Goal: Task Accomplishment & Management: Manage account settings

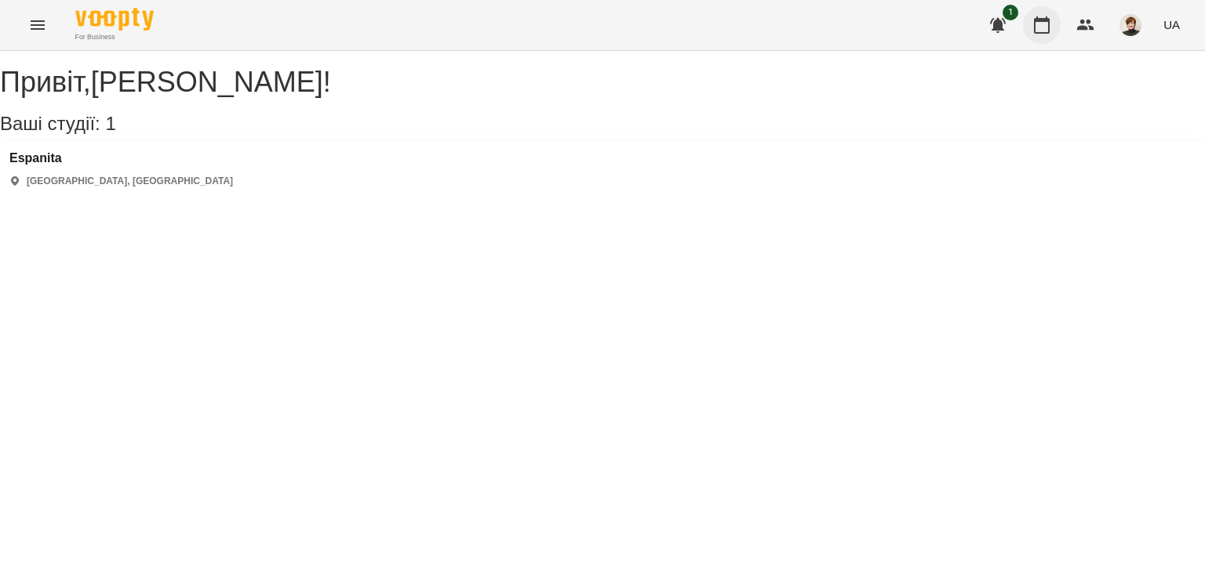
click at [1041, 26] on icon "button" at bounding box center [1041, 25] width 19 height 19
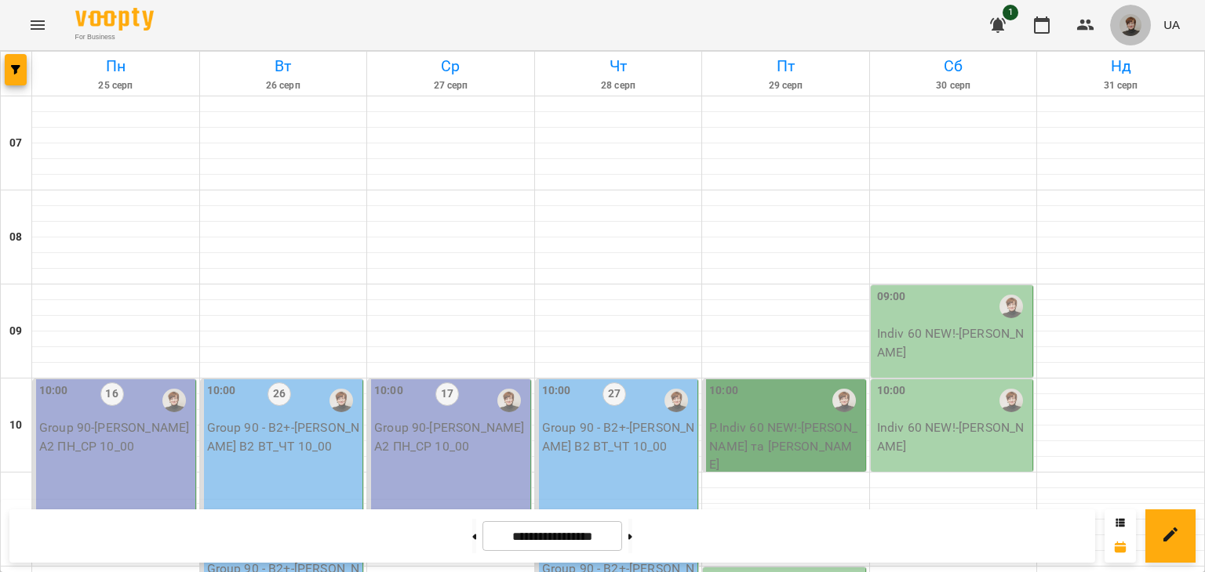
click at [1132, 27] on img "button" at bounding box center [1130, 25] width 22 height 22
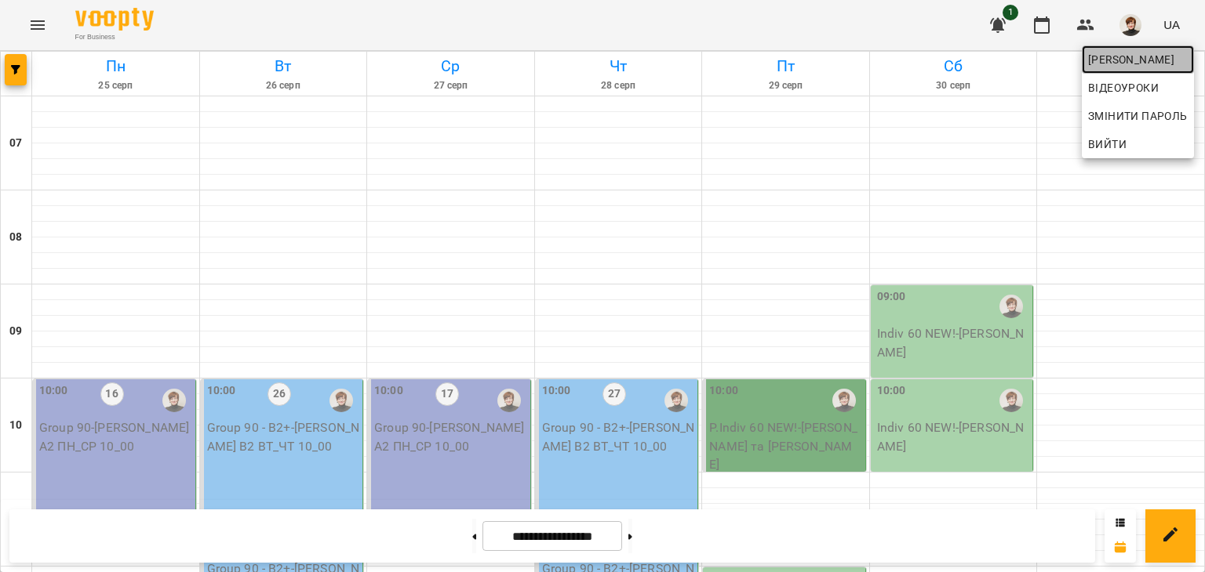
click at [1110, 64] on span "[PERSON_NAME]" at bounding box center [1138, 59] width 100 height 19
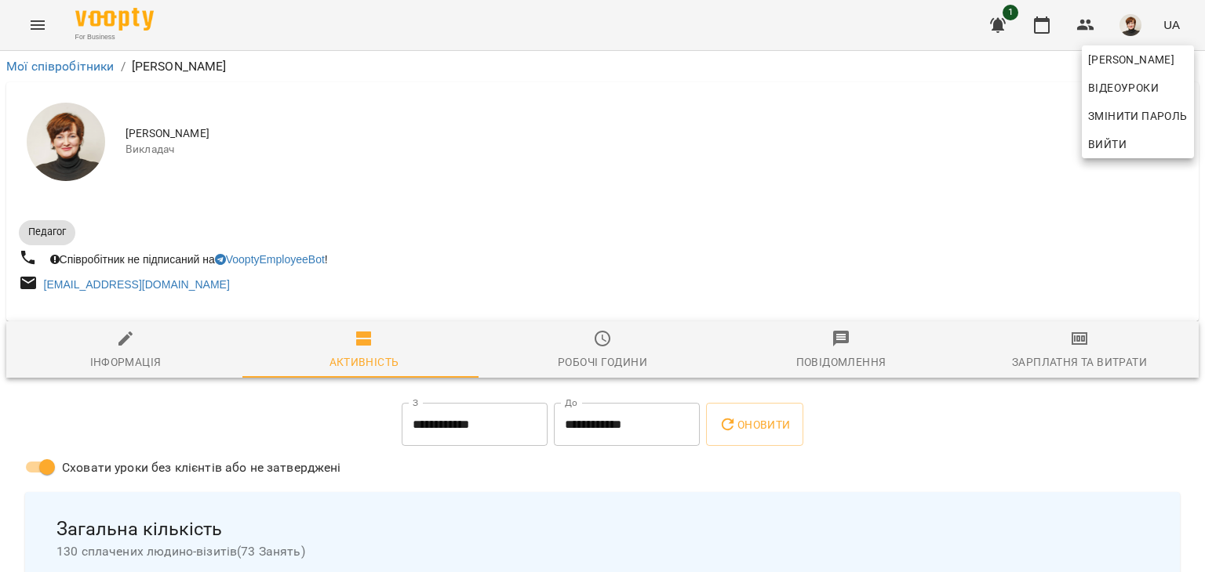
click at [71, 142] on div at bounding box center [602, 286] width 1205 height 572
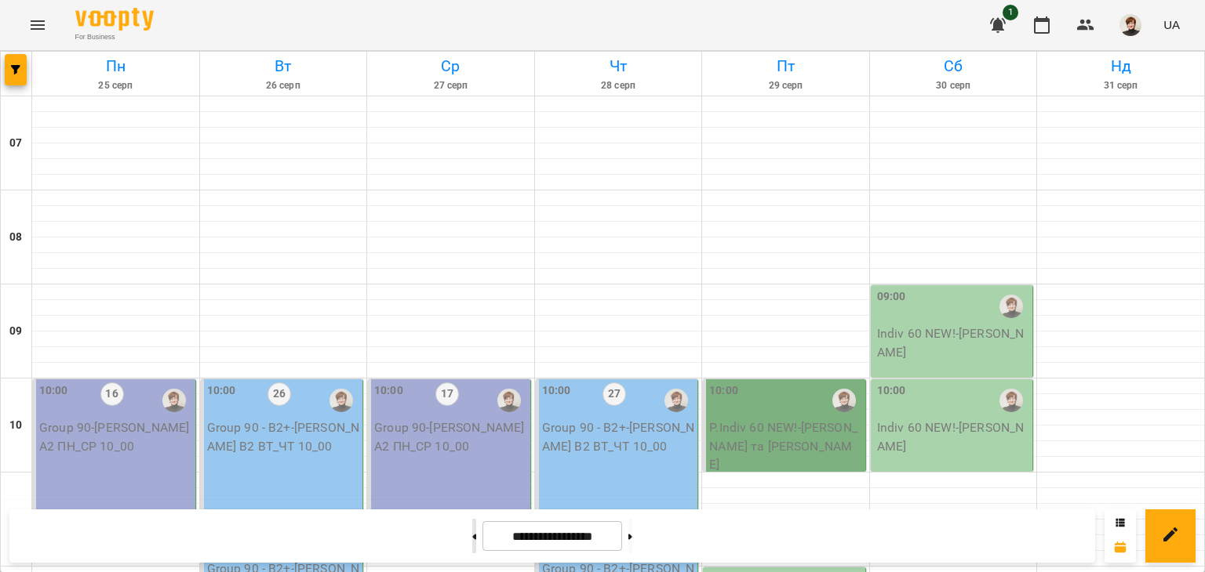
click at [472, 534] on icon at bounding box center [474, 537] width 4 height 6
type input "**********"
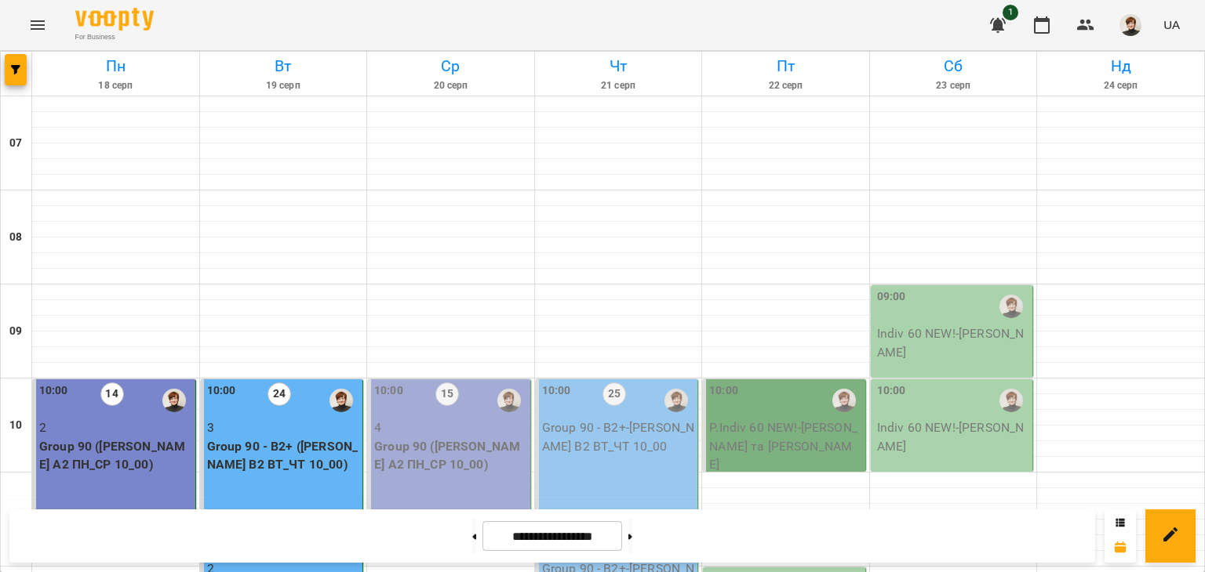
scroll to position [233, 0]
click at [440, 438] on p "Group 90 ([PERSON_NAME] А2 ПН_СР 10_00)" at bounding box center [450, 456] width 153 height 37
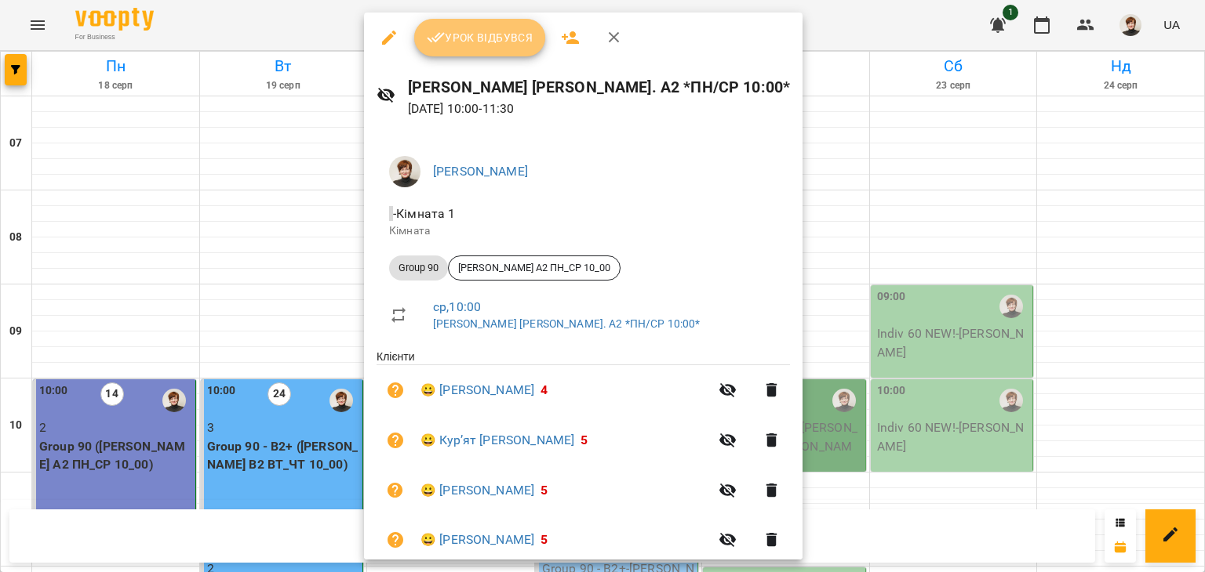
click at [494, 41] on span "Урок відбувся" at bounding box center [480, 37] width 107 height 19
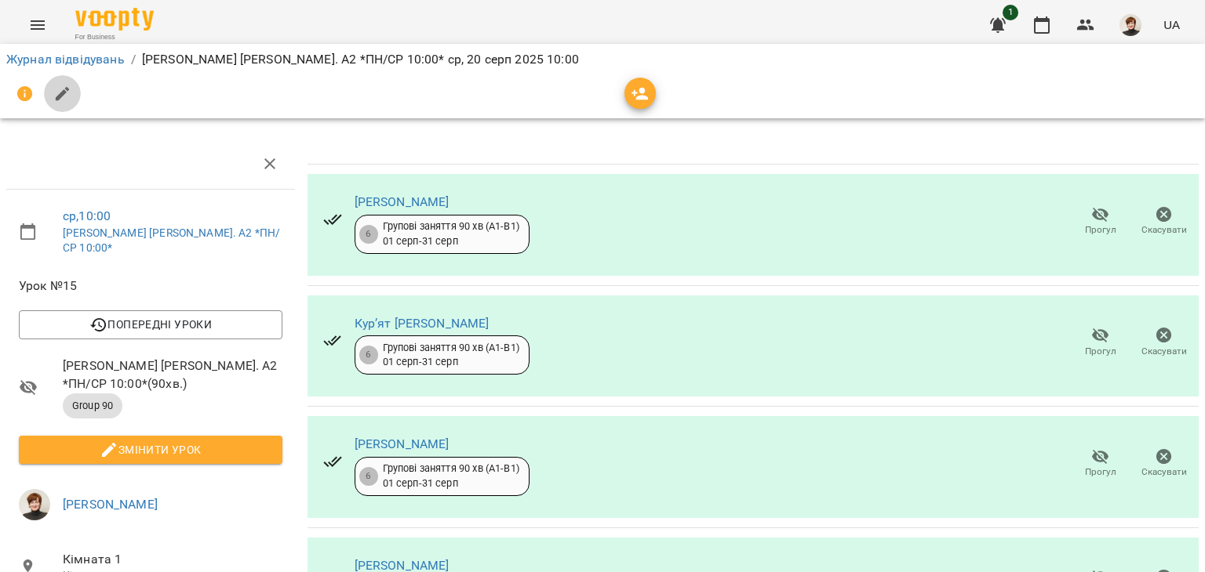
click at [64, 93] on icon "button" at bounding box center [63, 94] width 14 height 14
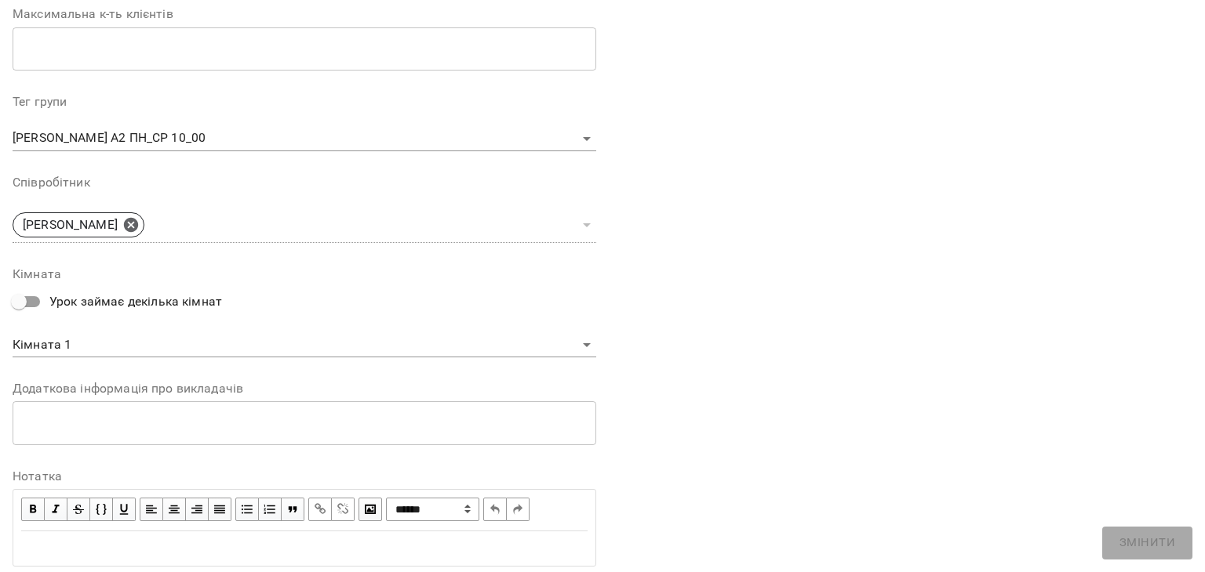
scroll to position [471, 0]
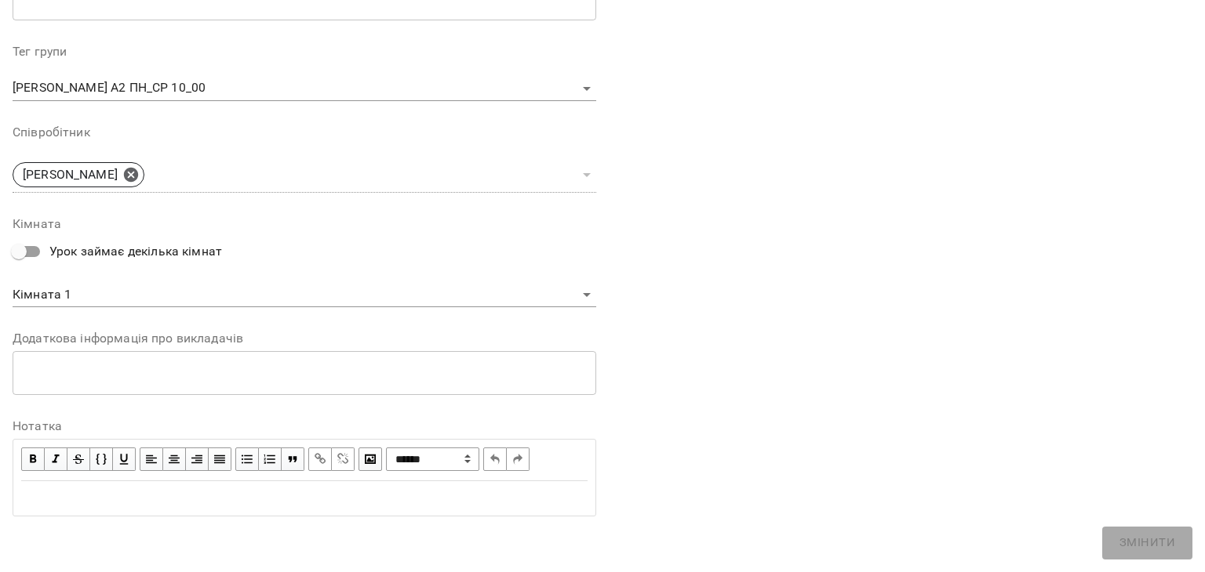
click at [22, 485] on div "Edit text" at bounding box center [304, 498] width 580 height 33
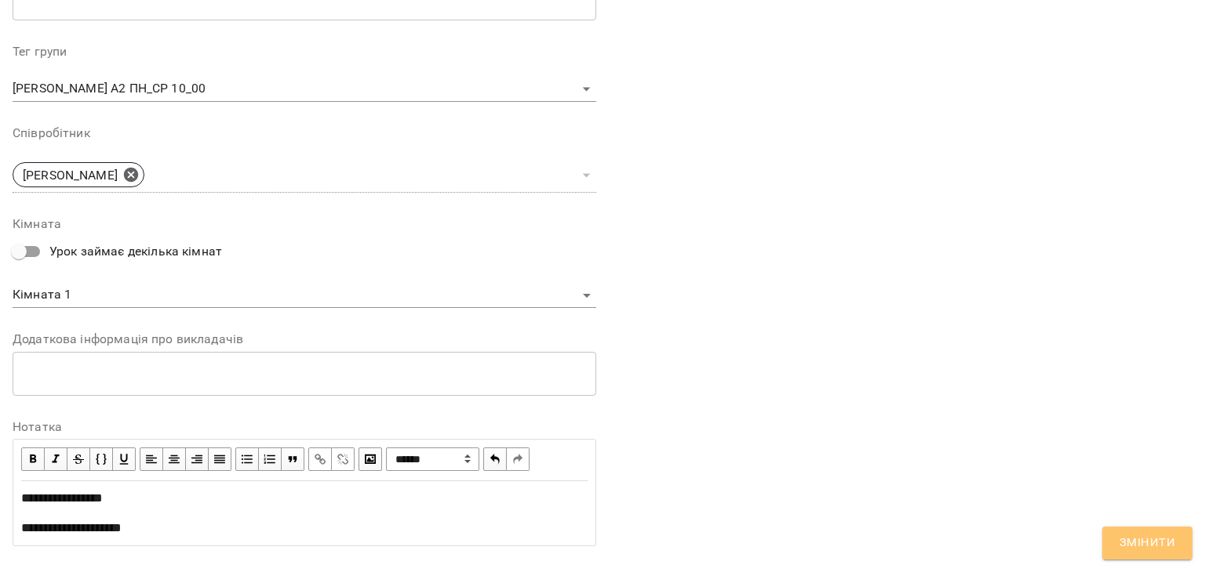
click at [1141, 544] on span "Змінити" at bounding box center [1147, 543] width 56 height 20
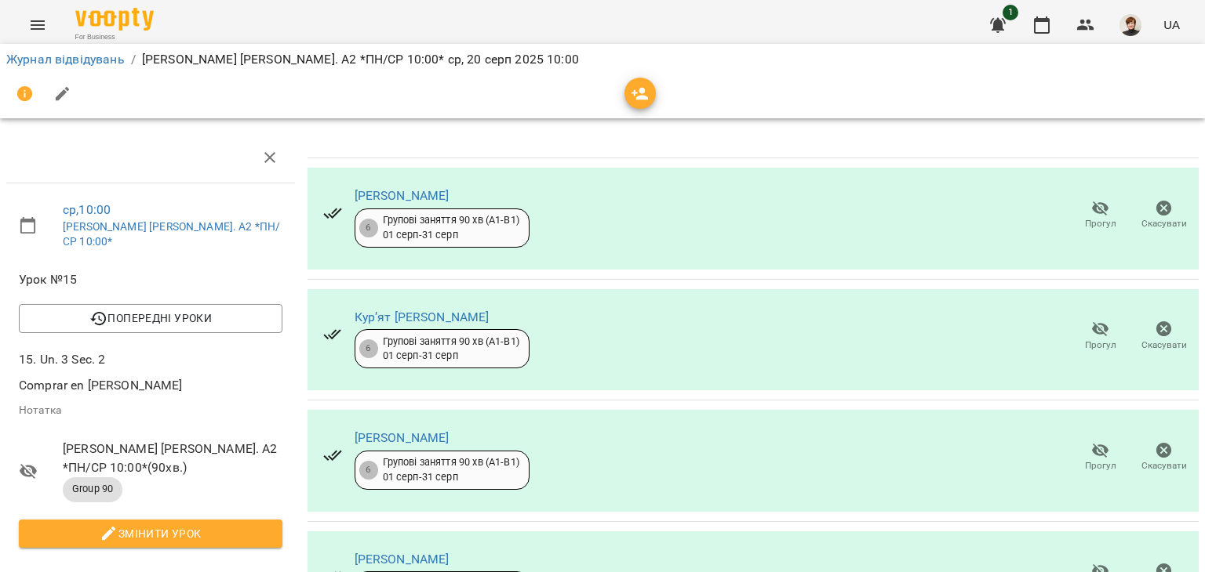
scroll to position [189, 0]
click at [1093, 565] on icon "button" at bounding box center [1100, 572] width 17 height 15
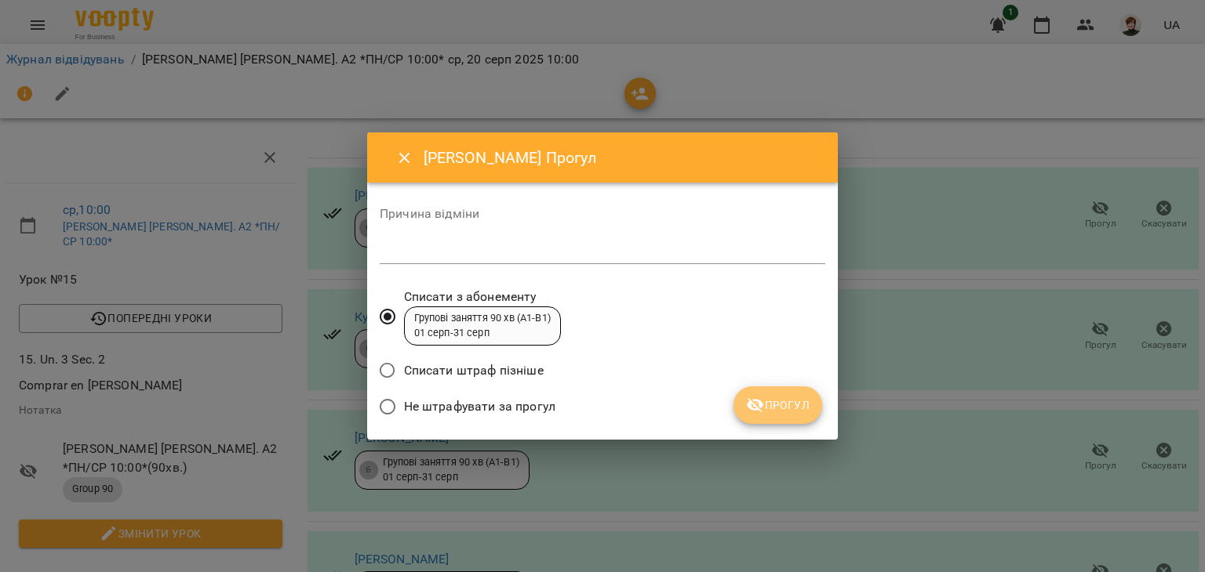
click at [790, 414] on span "Прогул" at bounding box center [778, 405] width 64 height 19
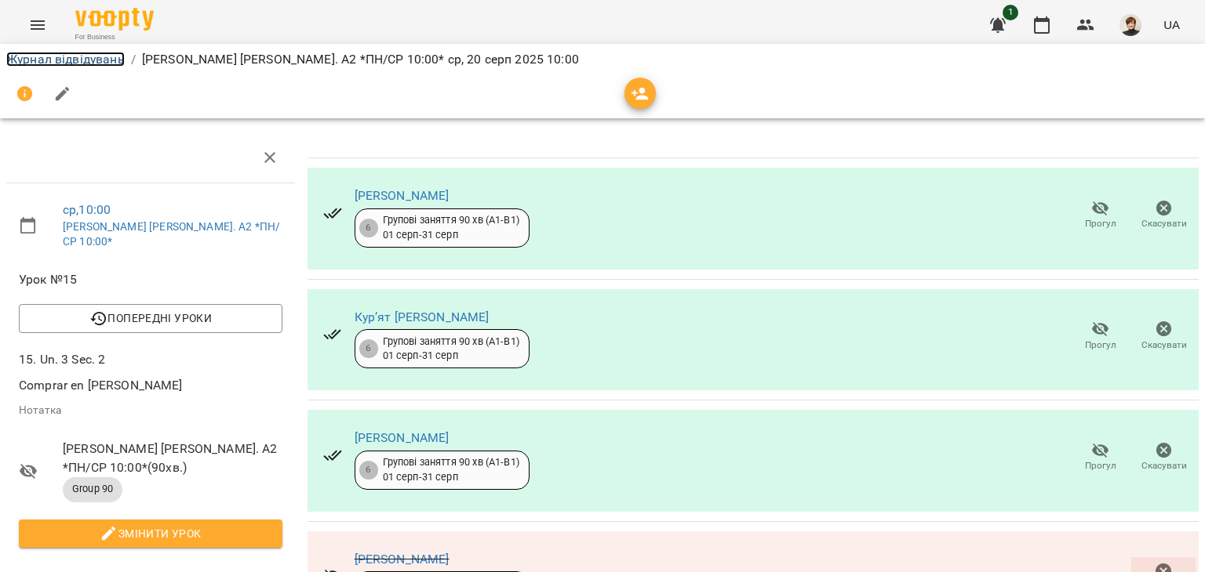
click at [20, 54] on link "Журнал відвідувань" at bounding box center [65, 59] width 118 height 15
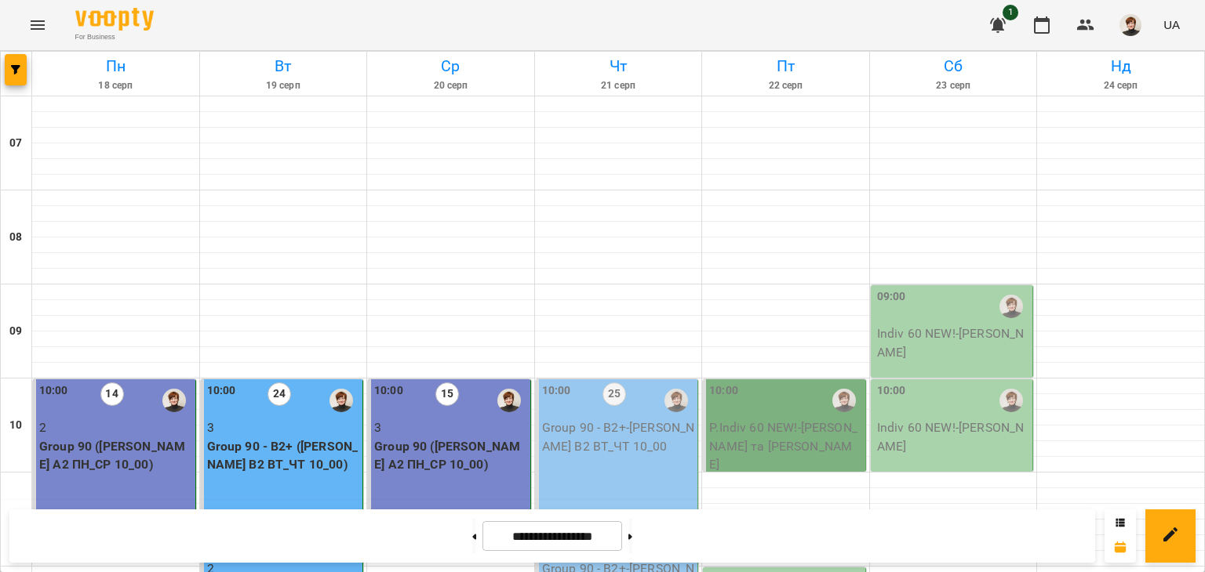
scroll to position [493, 0]
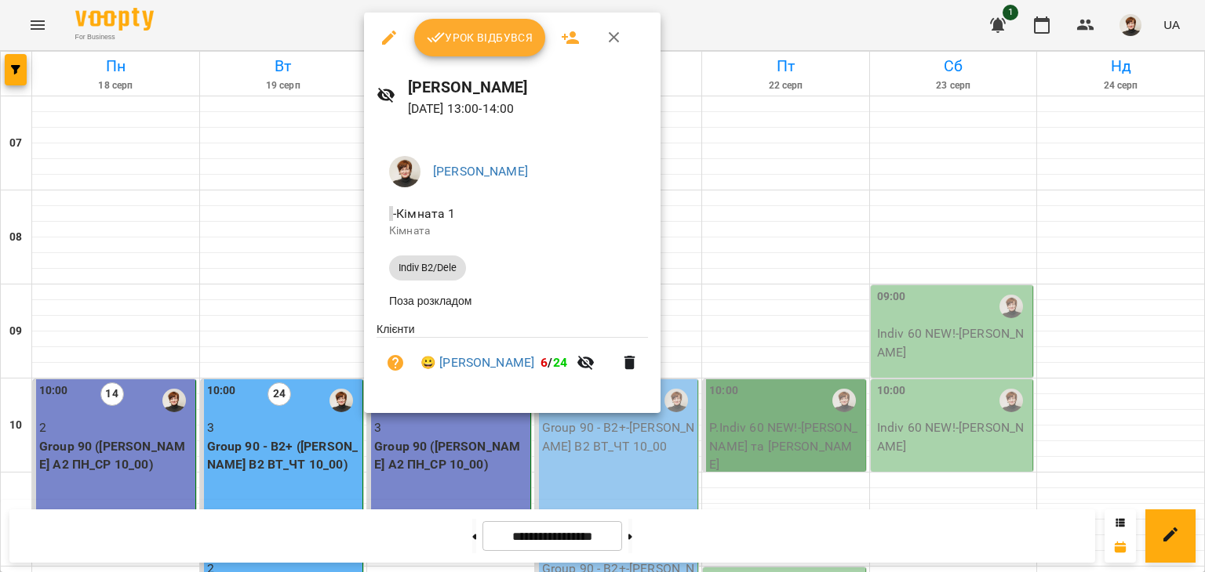
click at [474, 39] on span "Урок відбувся" at bounding box center [480, 37] width 107 height 19
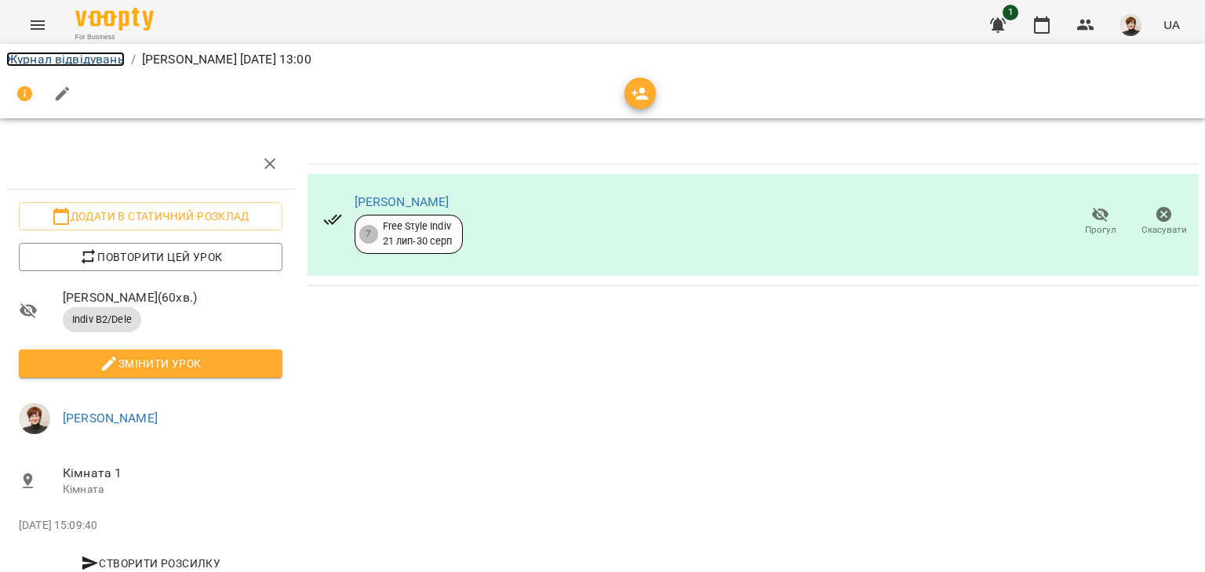
click at [27, 60] on link "Журнал відвідувань" at bounding box center [65, 59] width 118 height 15
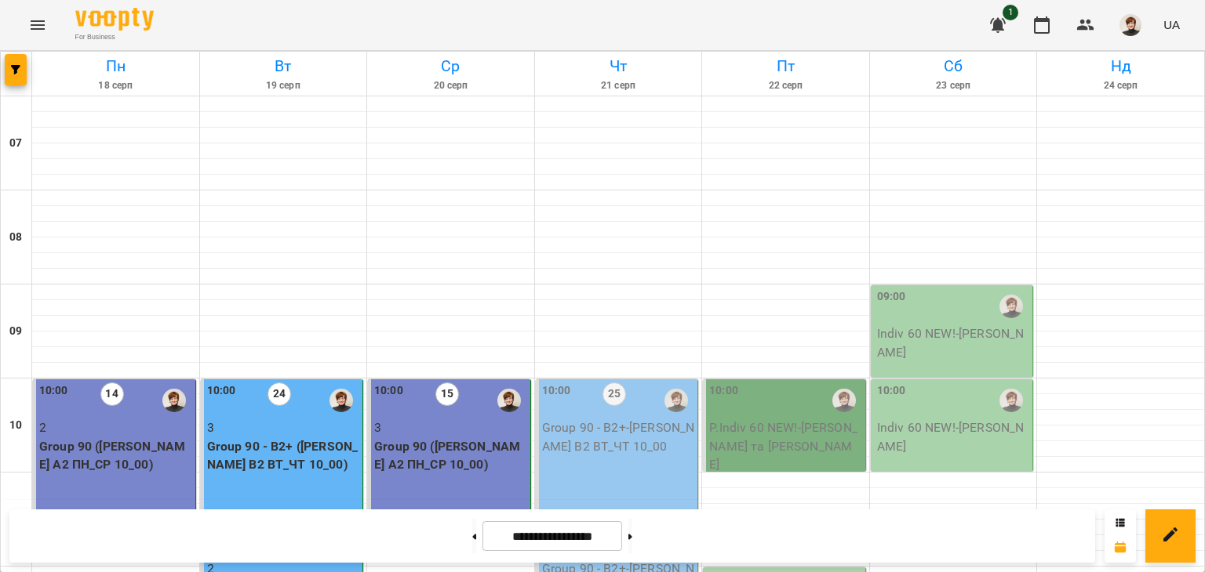
scroll to position [686, 0]
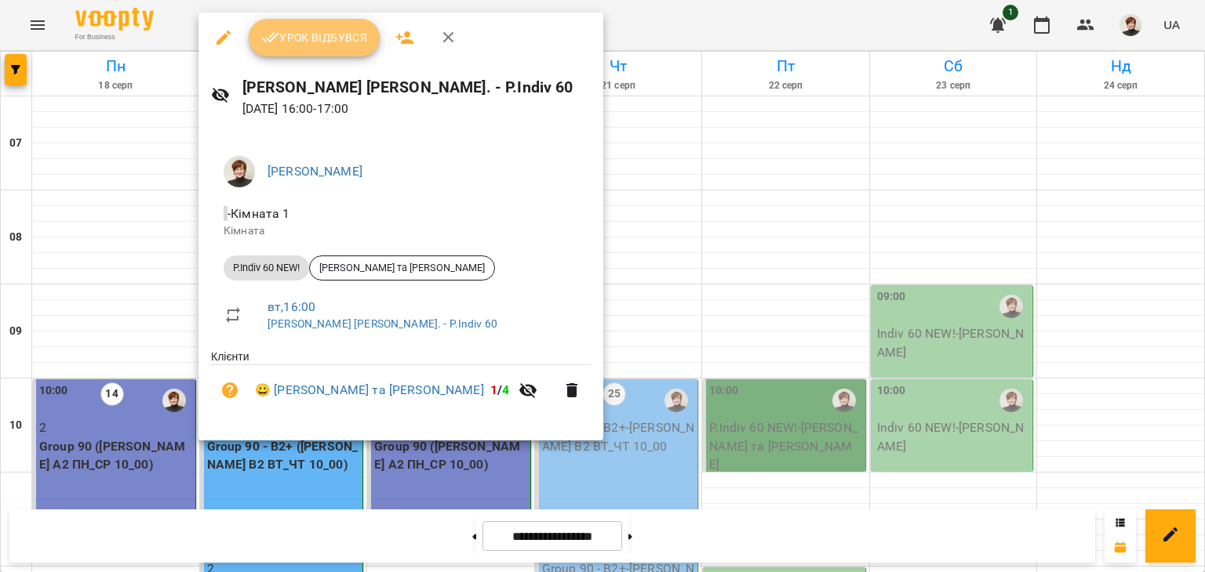
click at [317, 37] on span "Урок відбувся" at bounding box center [314, 37] width 107 height 19
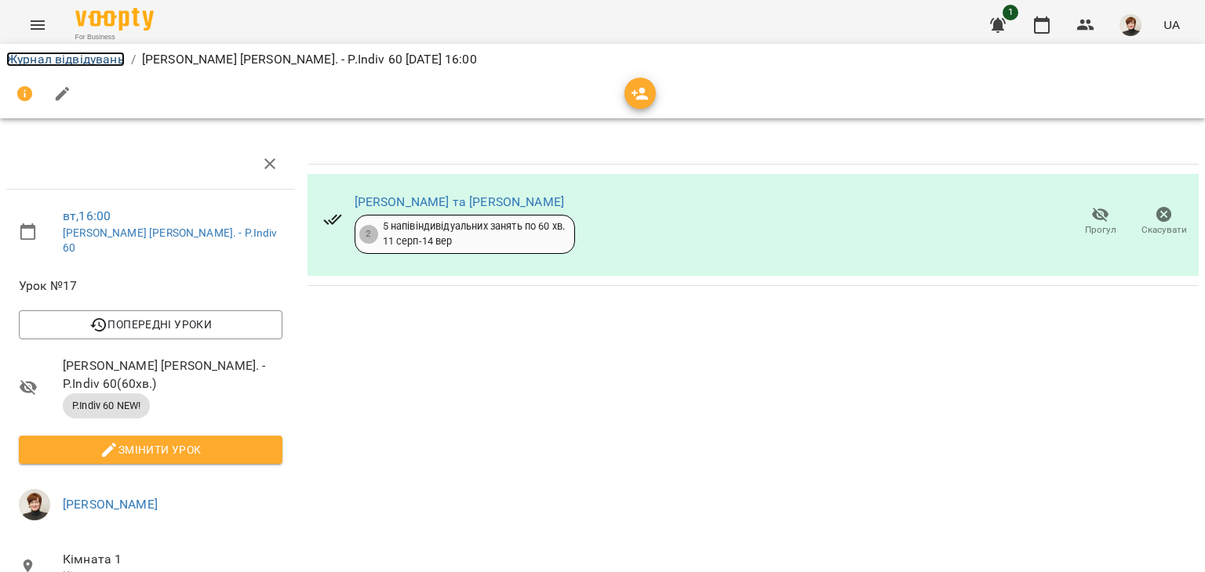
click at [30, 60] on link "Журнал відвідувань" at bounding box center [65, 59] width 118 height 15
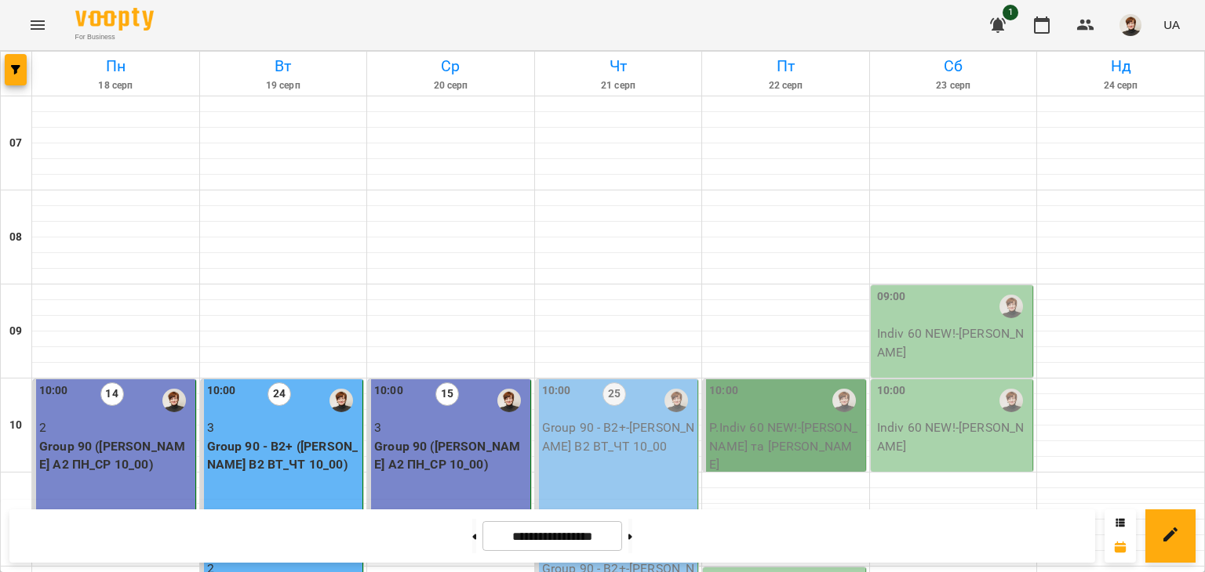
scroll to position [833, 0]
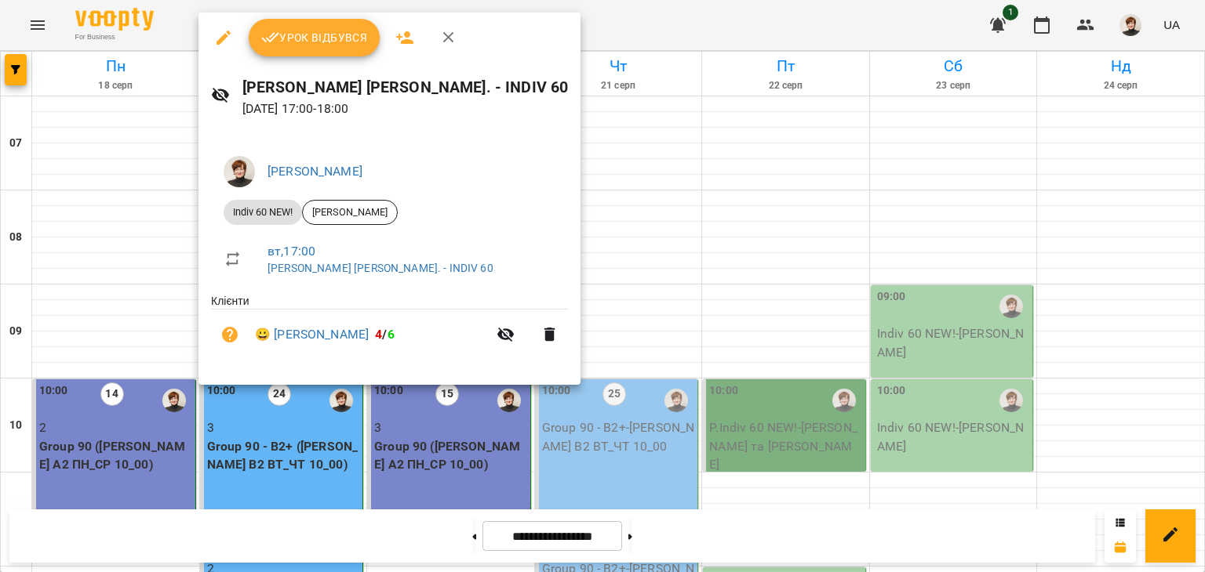
click at [314, 36] on span "Урок відбувся" at bounding box center [314, 37] width 107 height 19
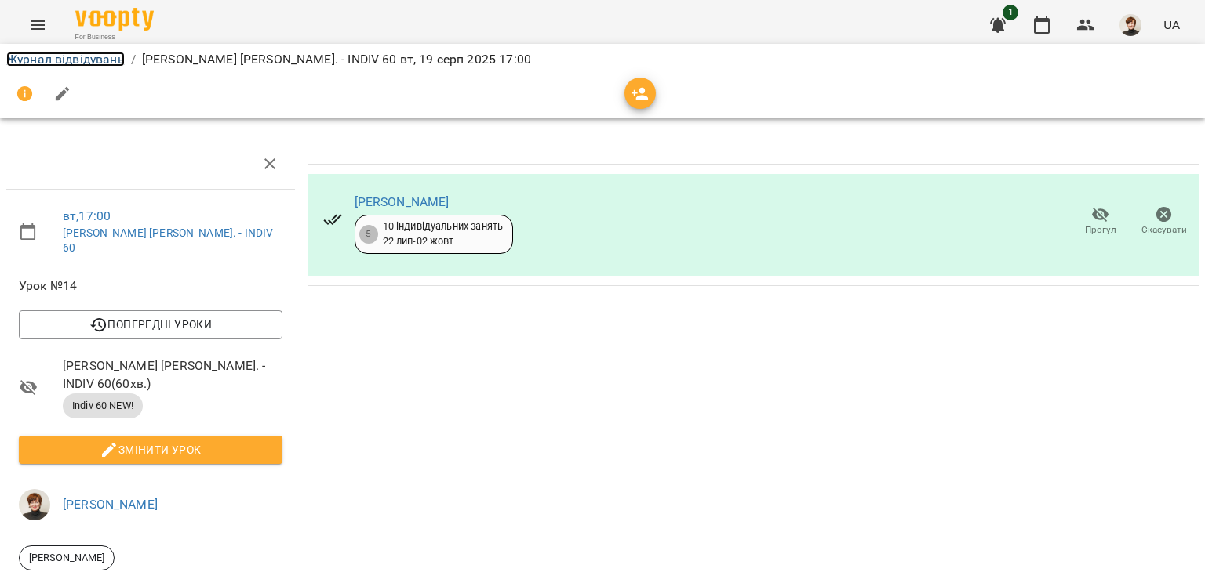
click at [31, 56] on link "Журнал відвідувань" at bounding box center [65, 59] width 118 height 15
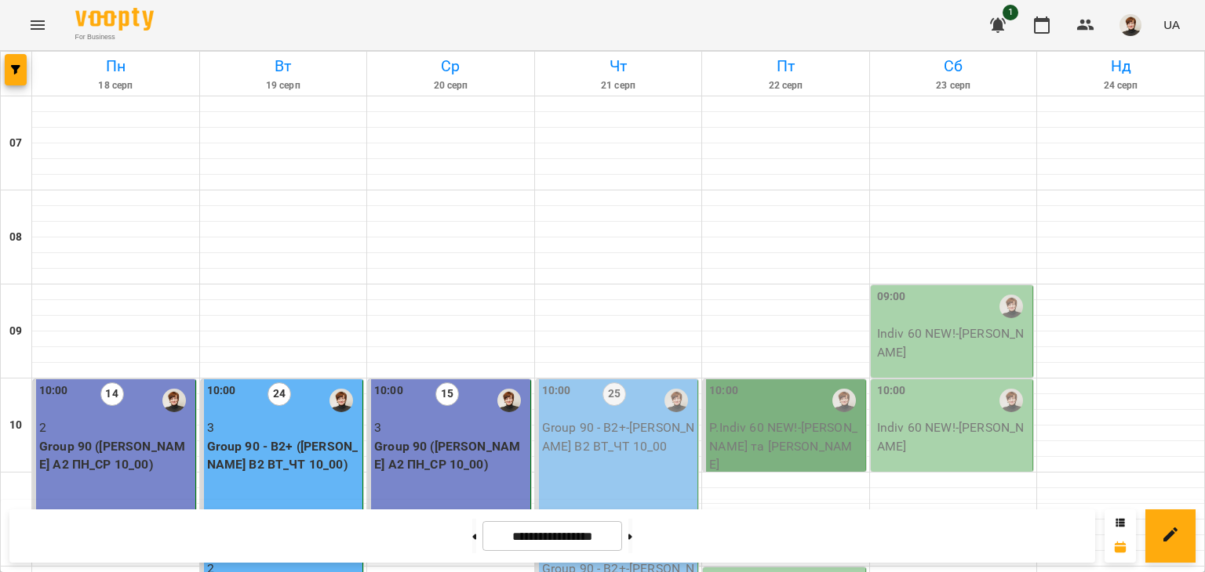
scroll to position [984, 0]
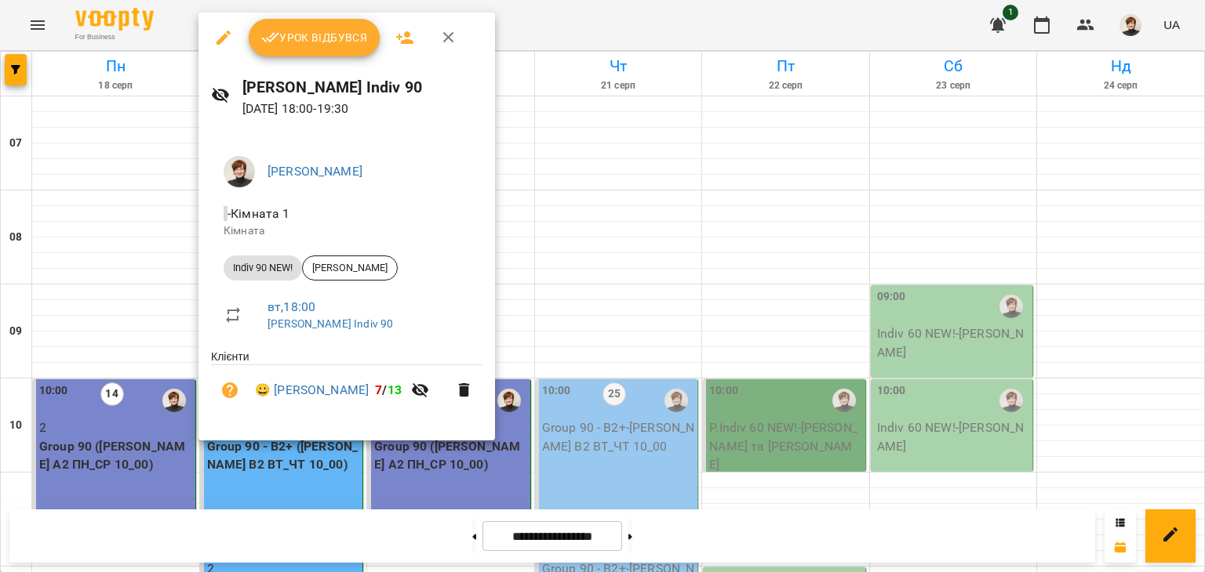
click at [307, 34] on span "Урок відбувся" at bounding box center [314, 37] width 107 height 19
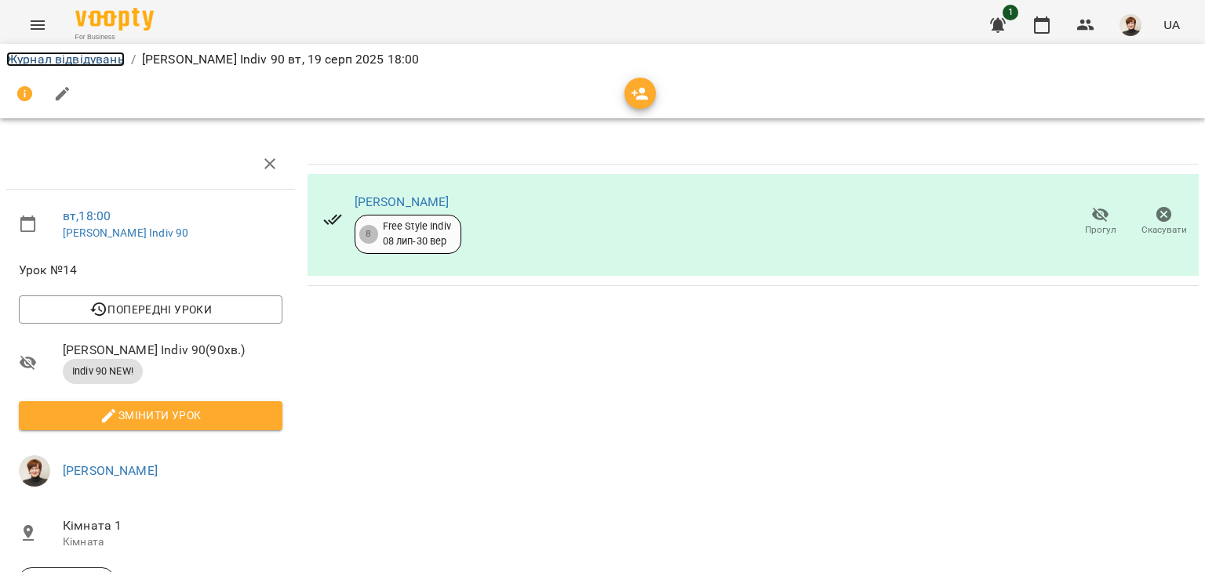
click at [13, 58] on link "Журнал відвідувань" at bounding box center [65, 59] width 118 height 15
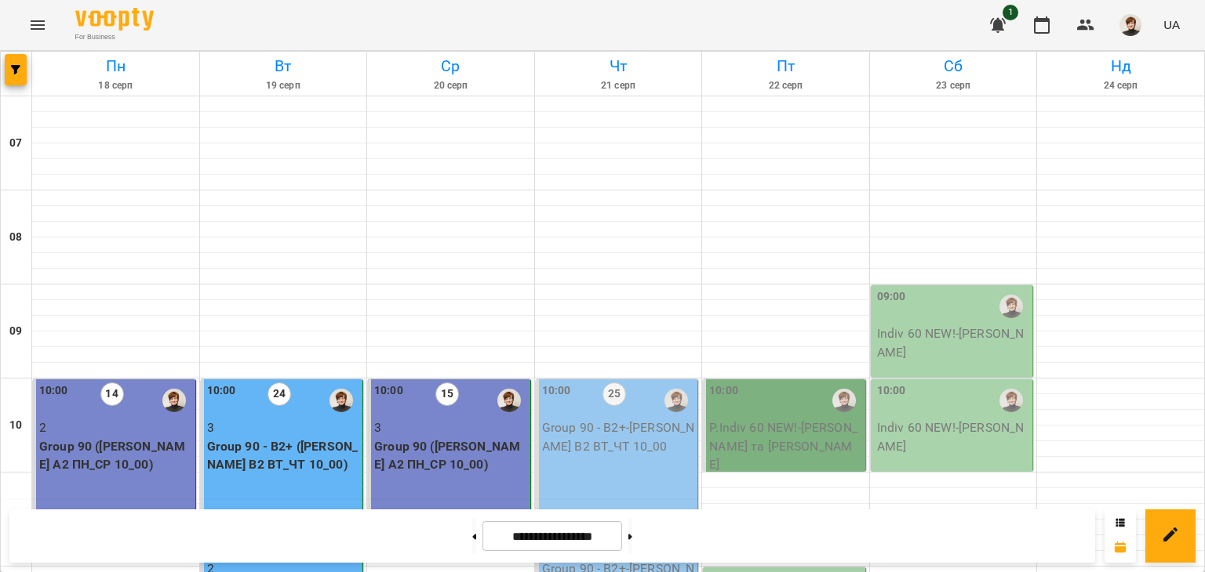
scroll to position [979, 0]
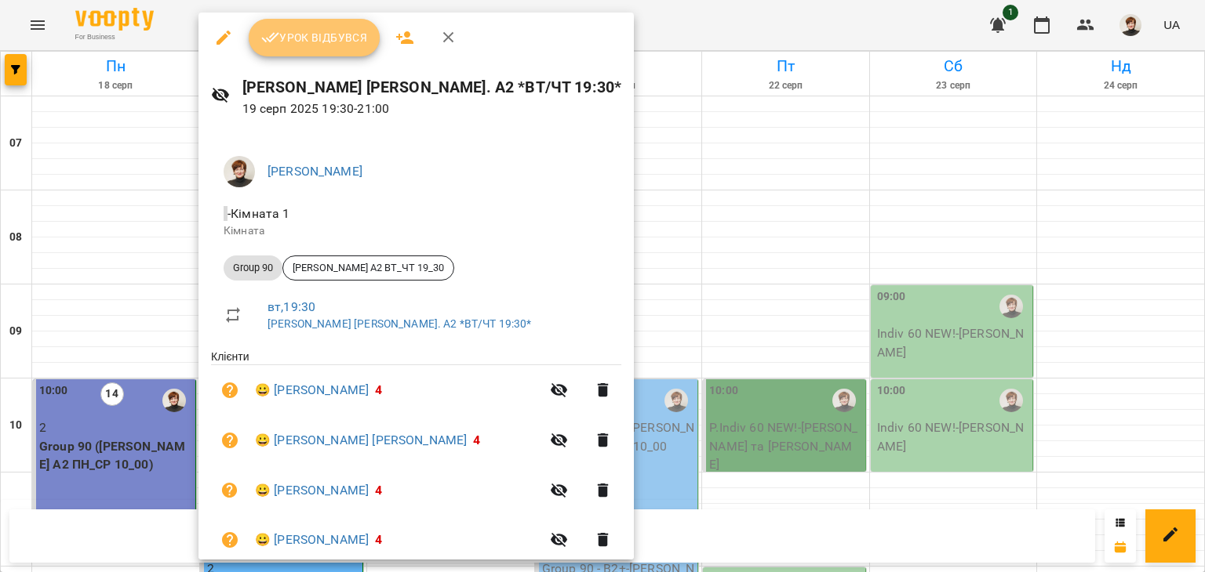
click at [314, 35] on span "Урок відбувся" at bounding box center [314, 37] width 107 height 19
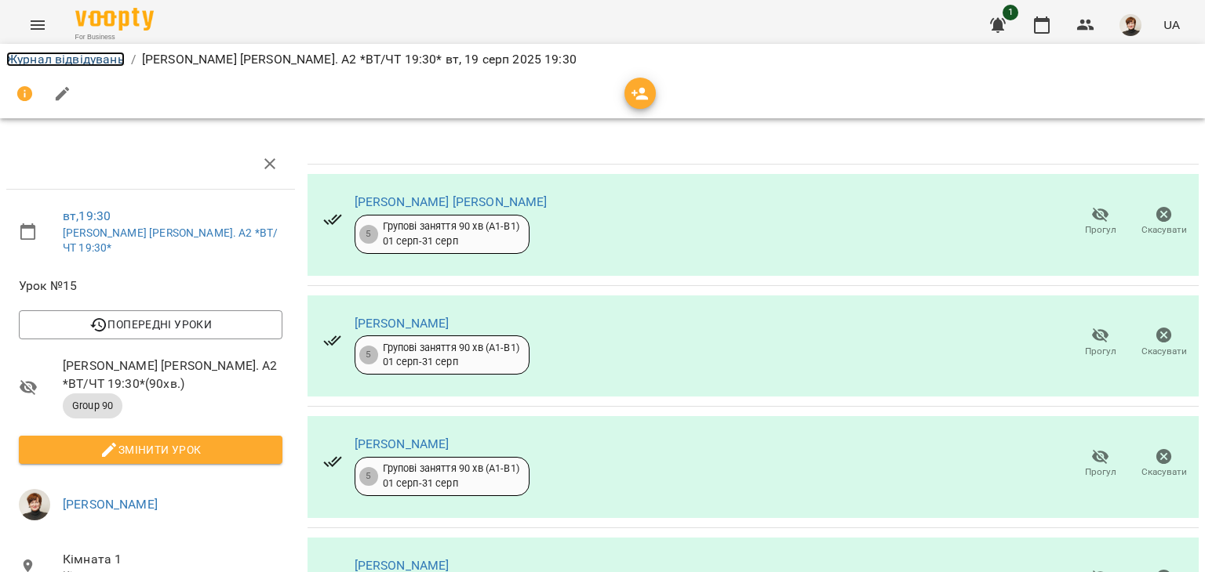
click at [28, 57] on link "Журнал відвідувань" at bounding box center [65, 59] width 118 height 15
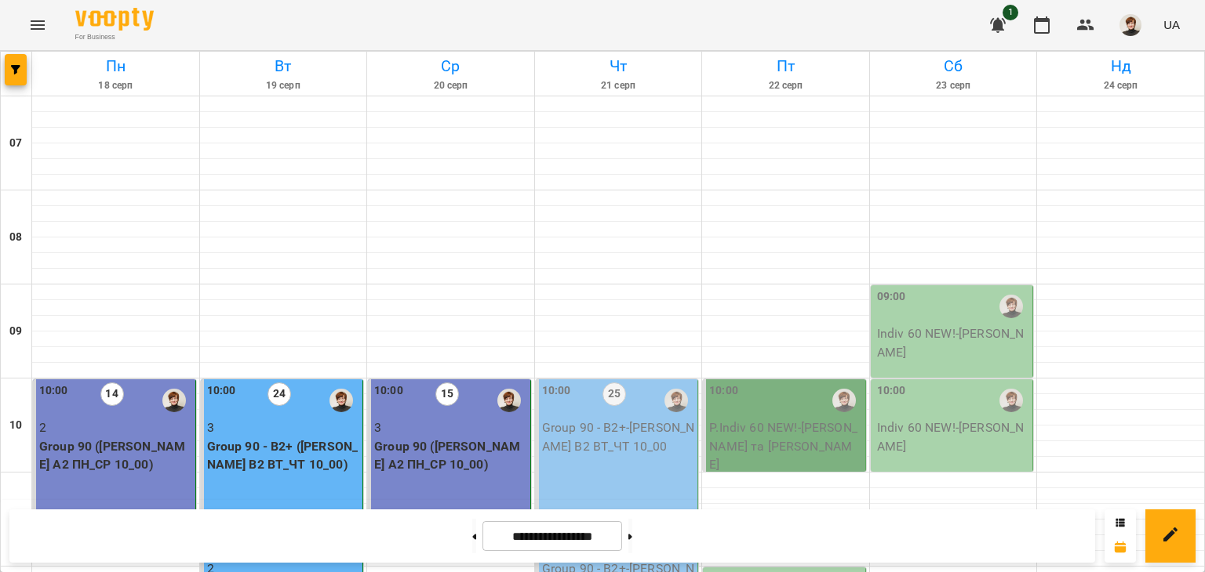
scroll to position [1100, 0]
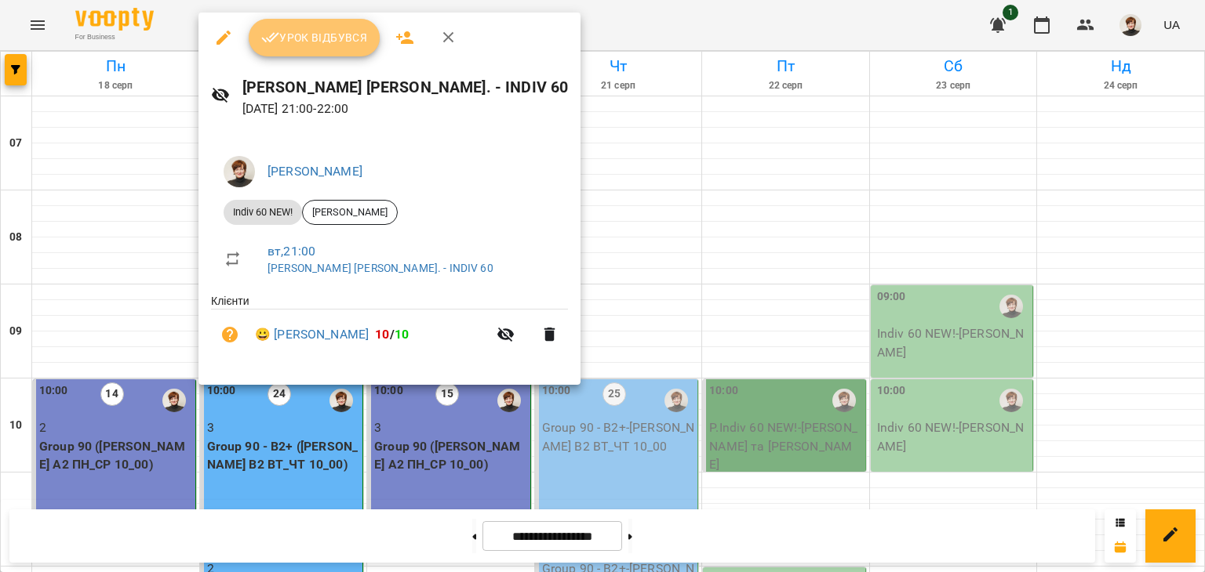
click at [300, 31] on span "Урок відбувся" at bounding box center [314, 37] width 107 height 19
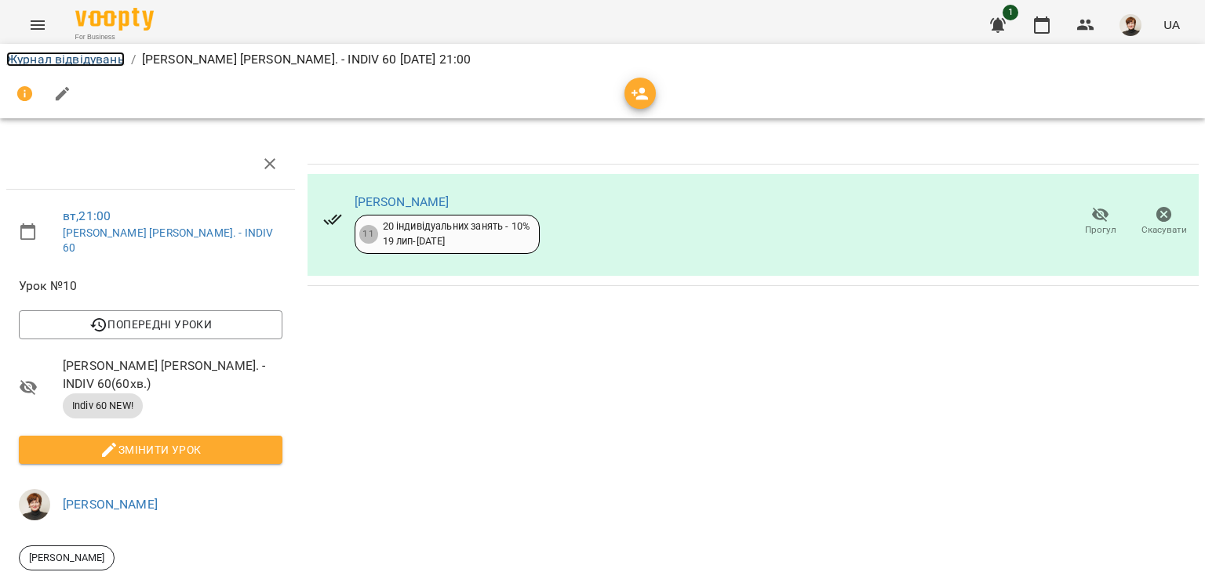
click at [30, 55] on link "Журнал відвідувань" at bounding box center [65, 59] width 118 height 15
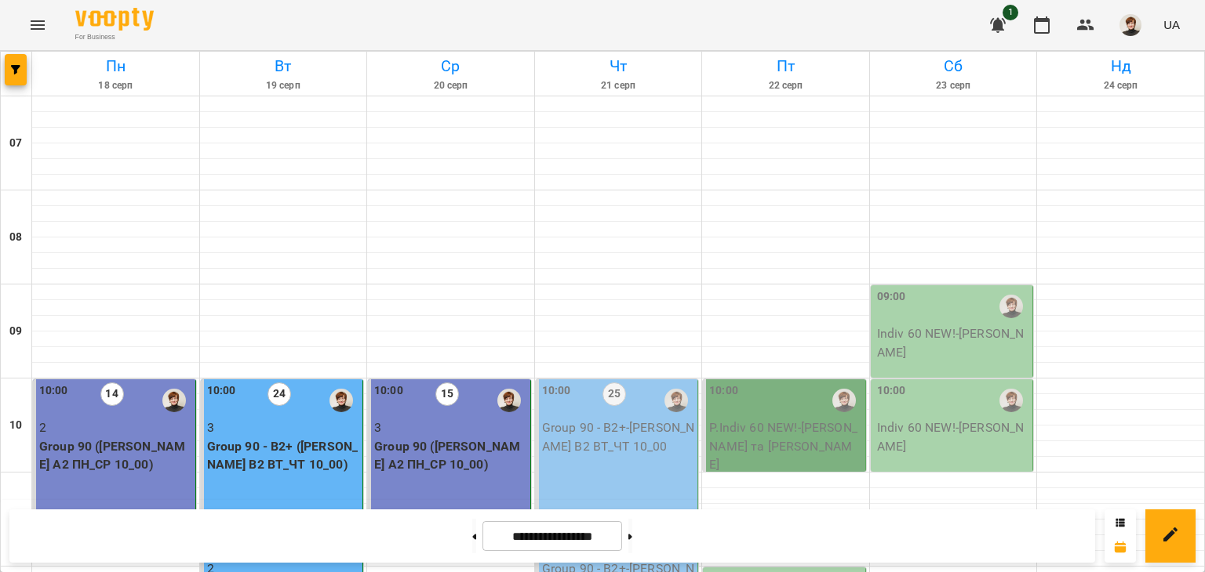
scroll to position [551, 0]
